Goal: Information Seeking & Learning: Find specific fact

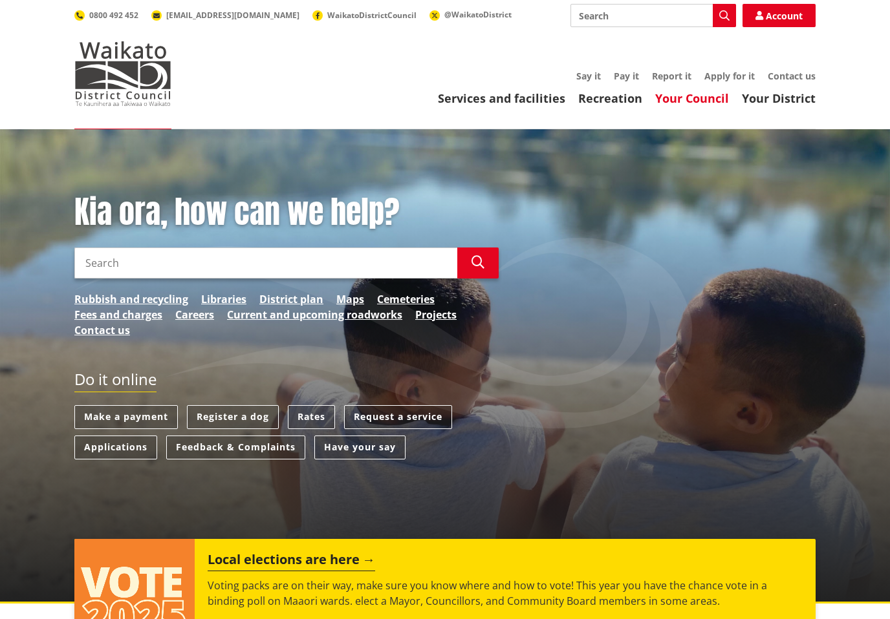
click at [694, 97] on link "Your Council" at bounding box center [692, 99] width 74 height 16
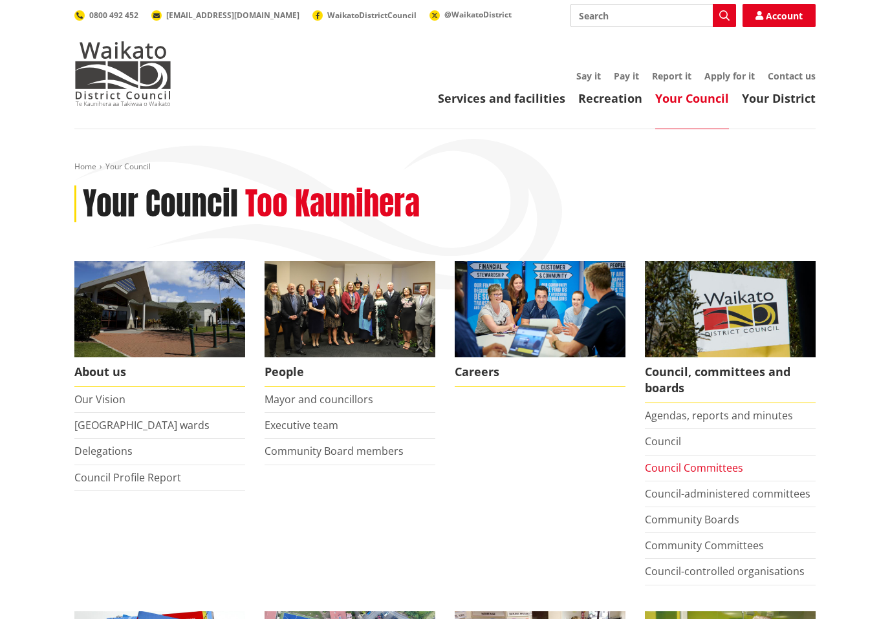
click at [714, 467] on link "Council Committees" at bounding box center [694, 468] width 98 height 14
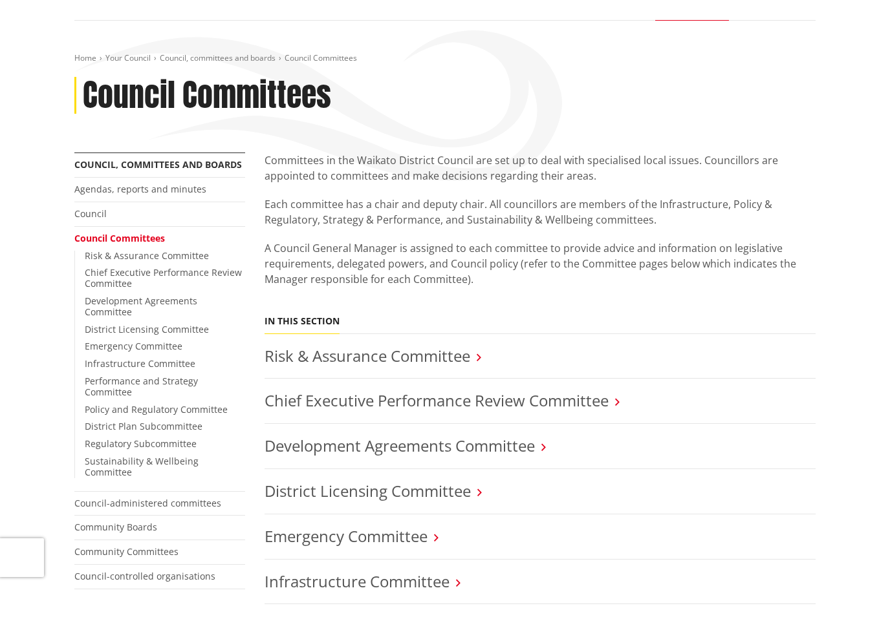
scroll to position [108, 0]
click at [98, 217] on link "Council" at bounding box center [90, 214] width 32 height 12
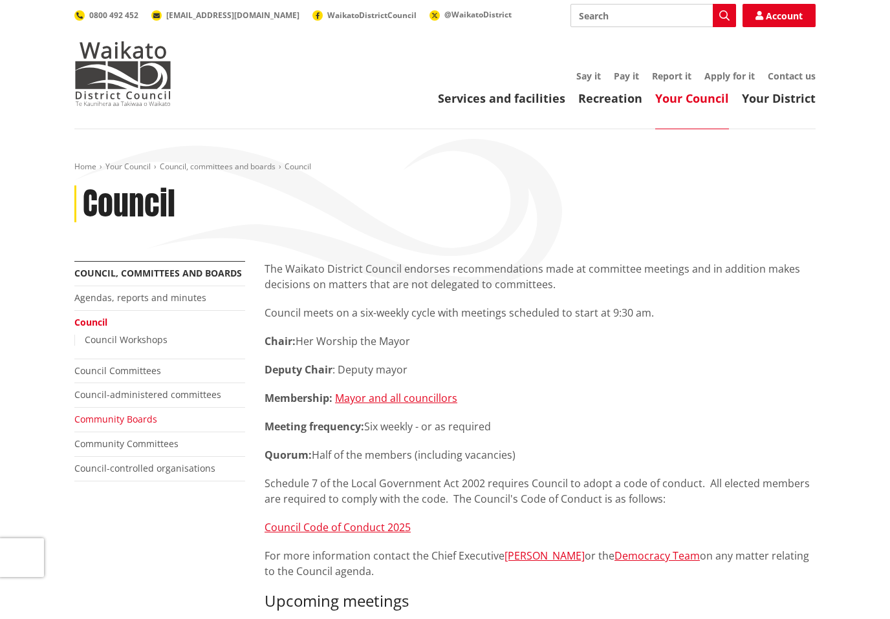
click at [104, 416] on link "Community Boards" at bounding box center [115, 419] width 83 height 12
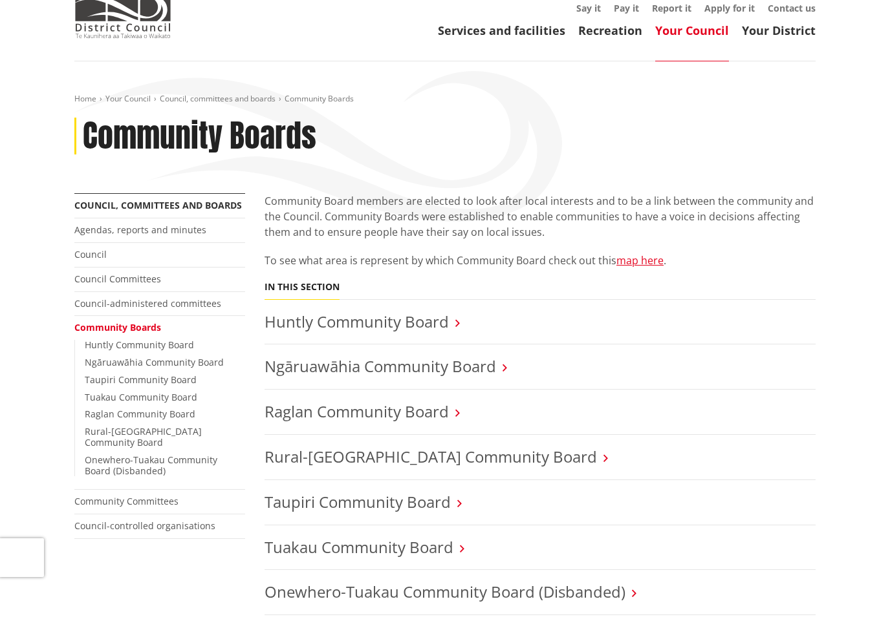
scroll to position [64, 0]
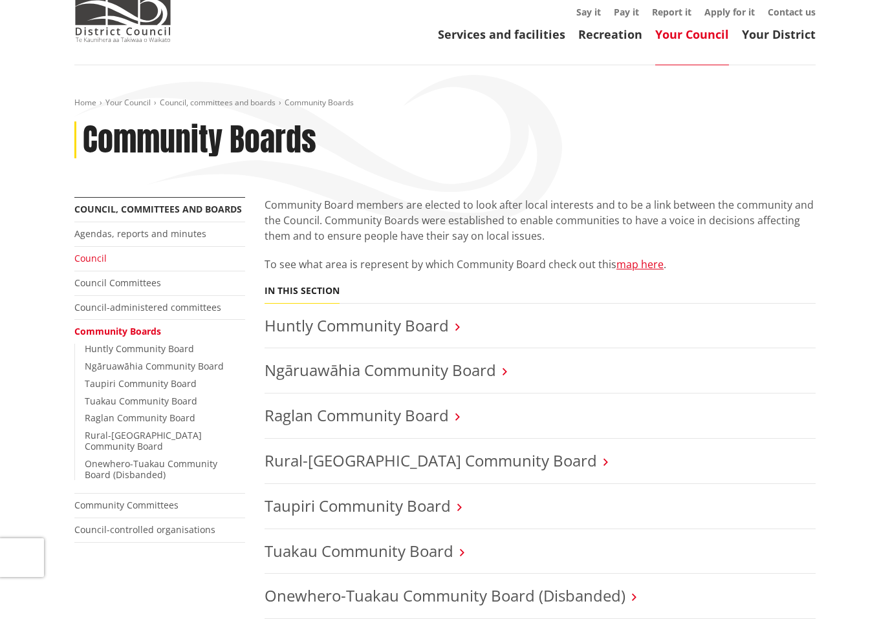
click at [93, 258] on link "Council" at bounding box center [90, 258] width 32 height 12
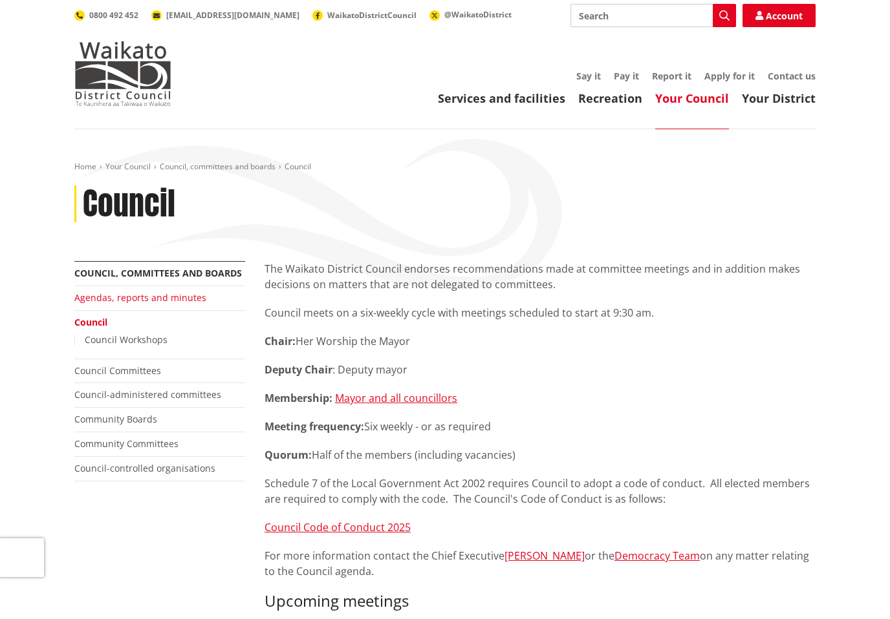
click at [102, 296] on link "Agendas, reports and minutes" at bounding box center [140, 298] width 132 height 12
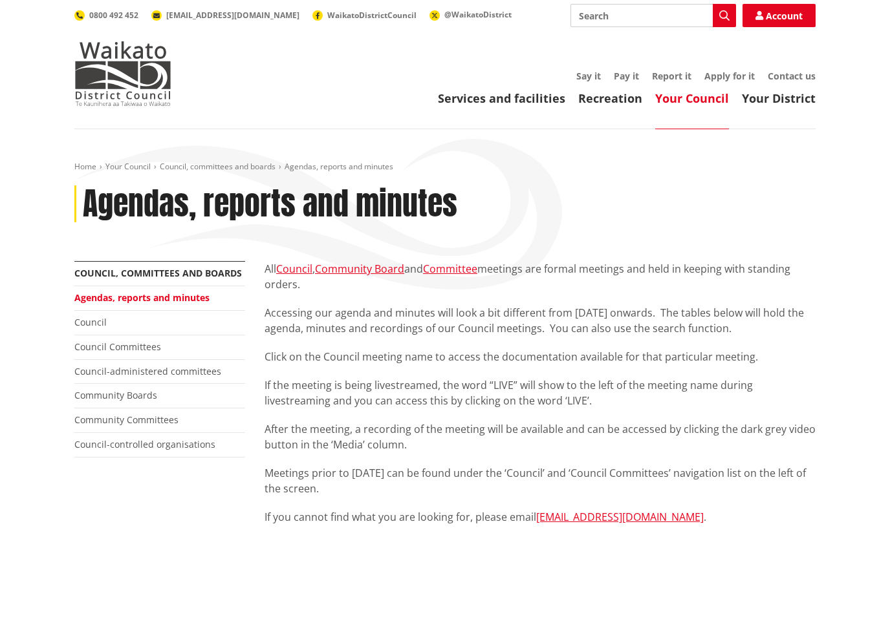
click at [645, 20] on input "Search" at bounding box center [653, 15] width 166 height 23
type input "Annual report"
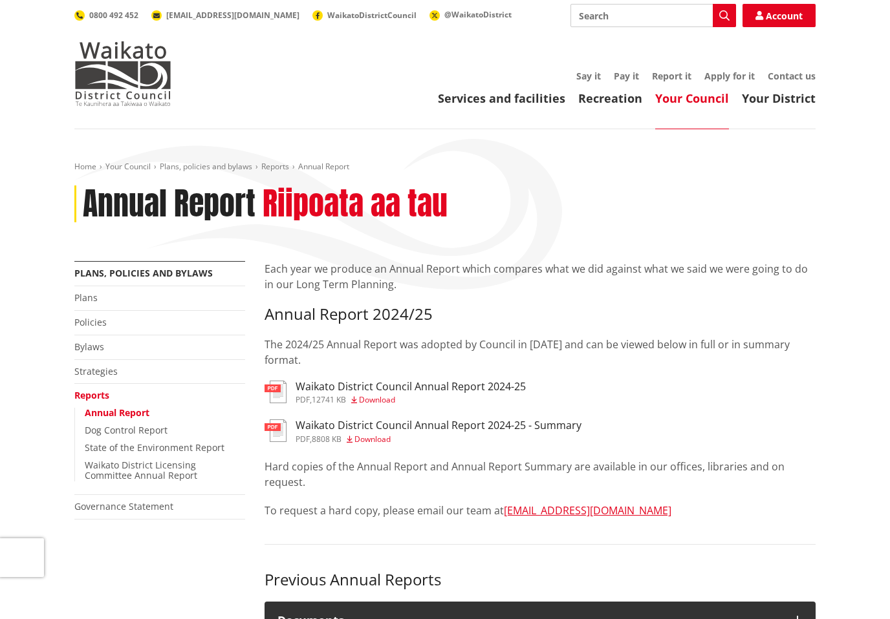
click at [328, 394] on span "12741 KB" at bounding box center [329, 399] width 34 height 11
